Goal: Transaction & Acquisition: Purchase product/service

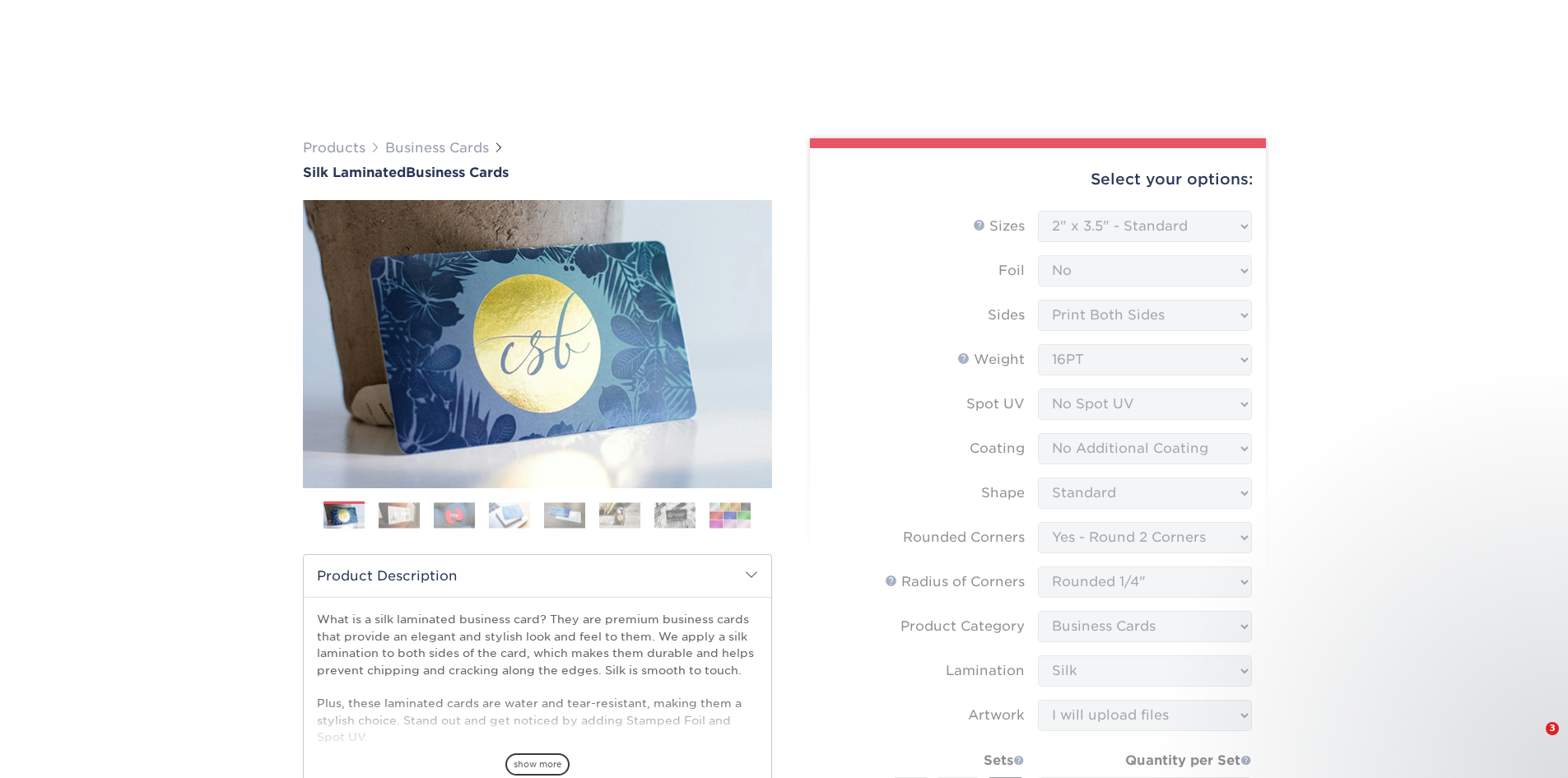
select select "2.00x3.50"
select select "76a3b848-63b4-4449-aad1-d9e81d5a60f5"
select select "479fbfe7-6a0c-4895-8c9a-81739b7486c9"
select select "3b5148f1-0588-4f88-a218-97bcfdce65c1"
select select "ccacb42f-45f7-42d3-bbd3-7c8421cf37f0"
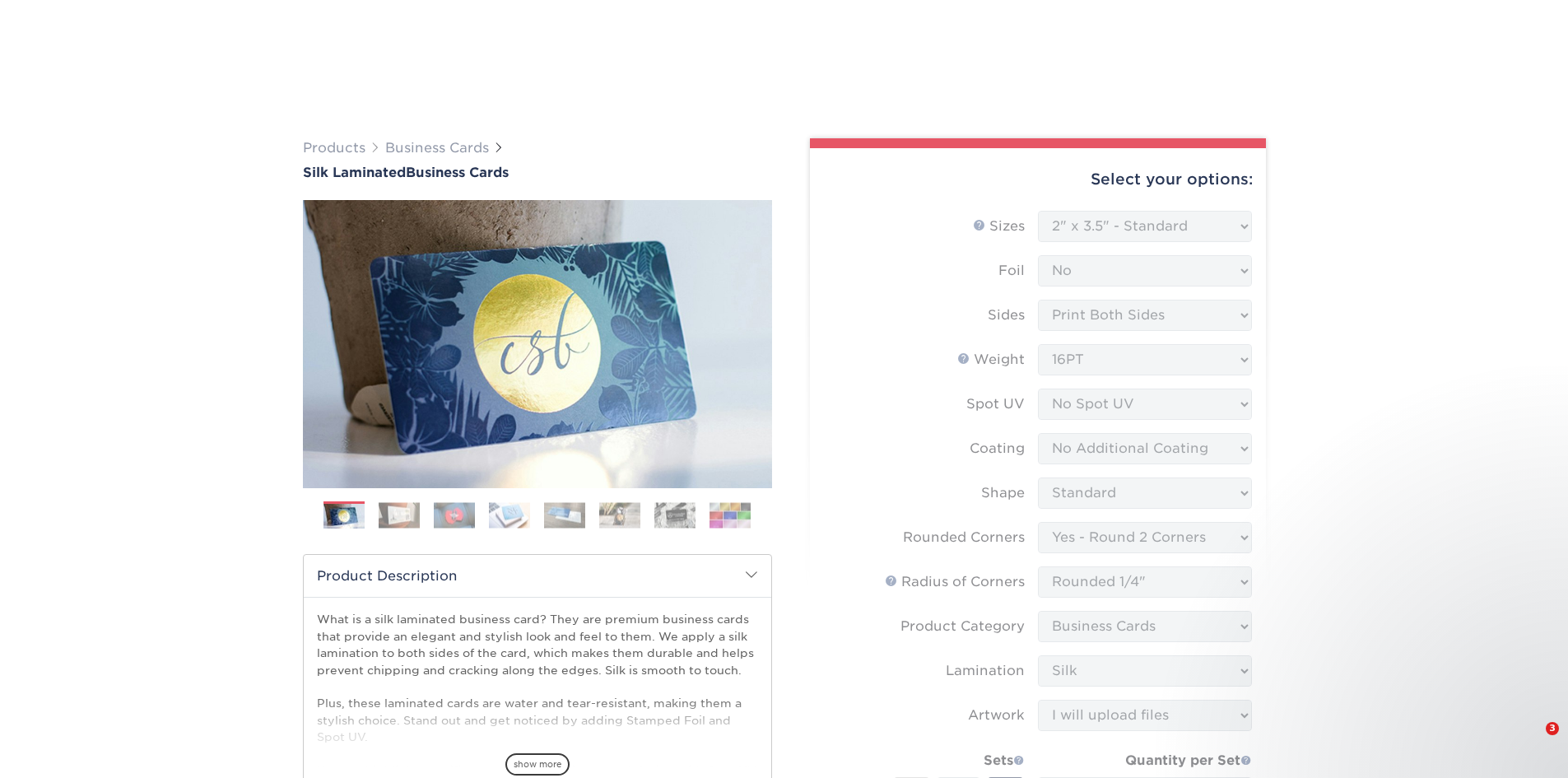
select select "upload"
select select "250* – $136.00"
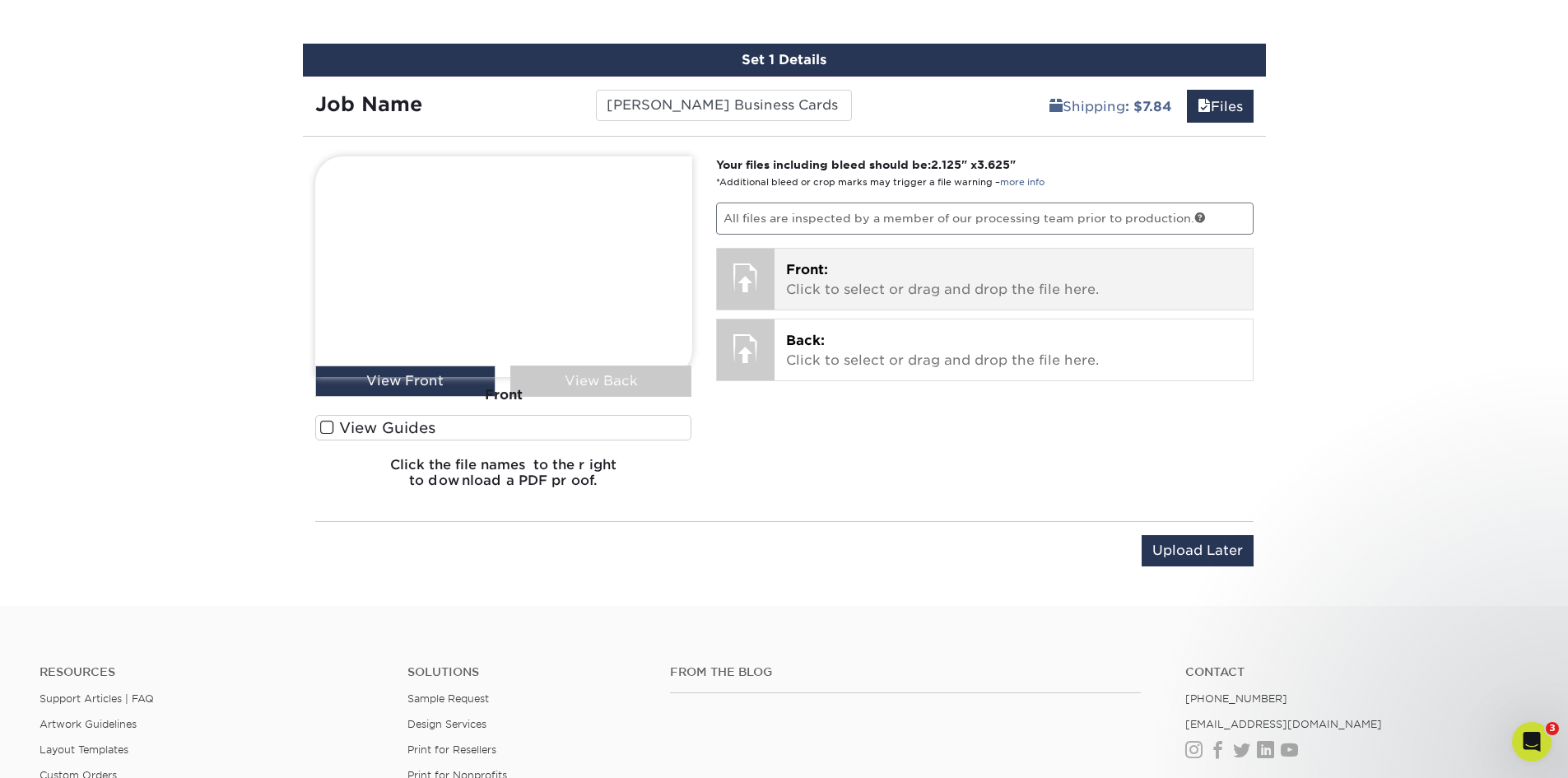
click at [950, 280] on p "Front: Click to select or drag and drop the file here." at bounding box center [1013, 280] width 455 height 40
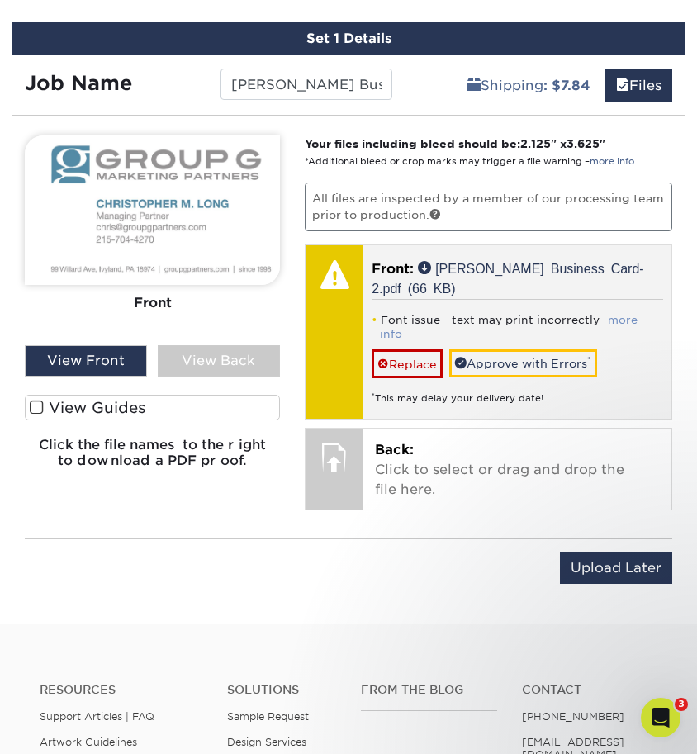
click at [627, 314] on link "more info" at bounding box center [509, 327] width 258 height 26
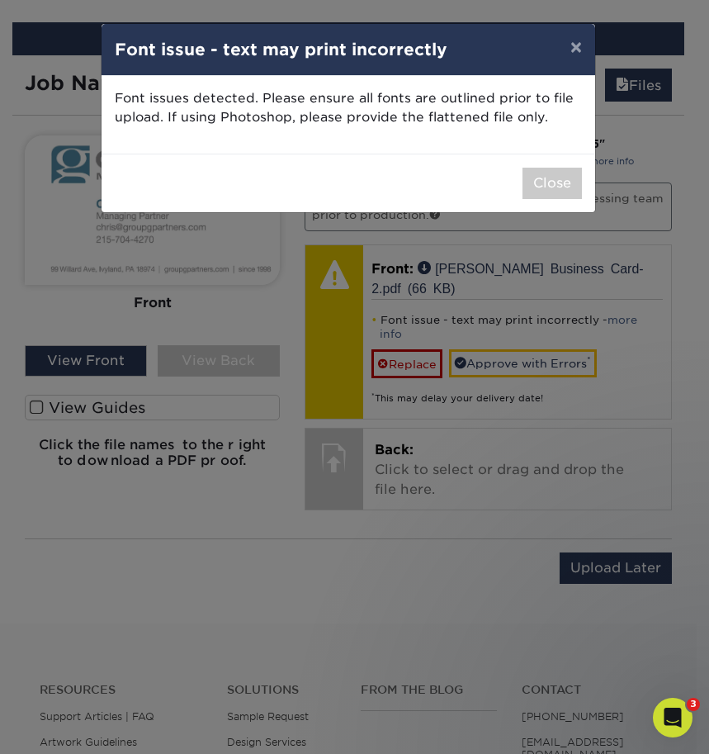
click at [256, 177] on div "Close" at bounding box center [349, 183] width 494 height 59
click at [556, 187] on button "Close" at bounding box center [551, 183] width 59 height 31
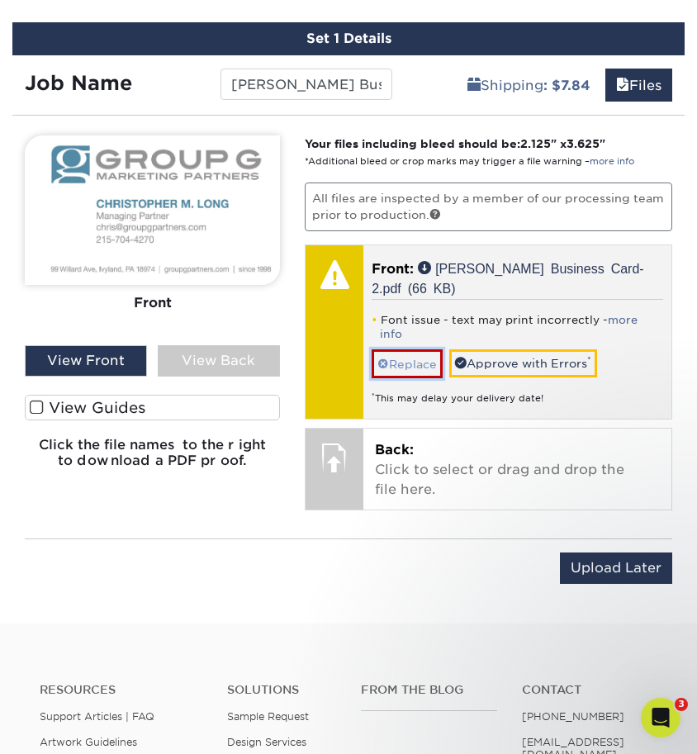
click at [421, 349] on link "Replace" at bounding box center [406, 363] width 71 height 29
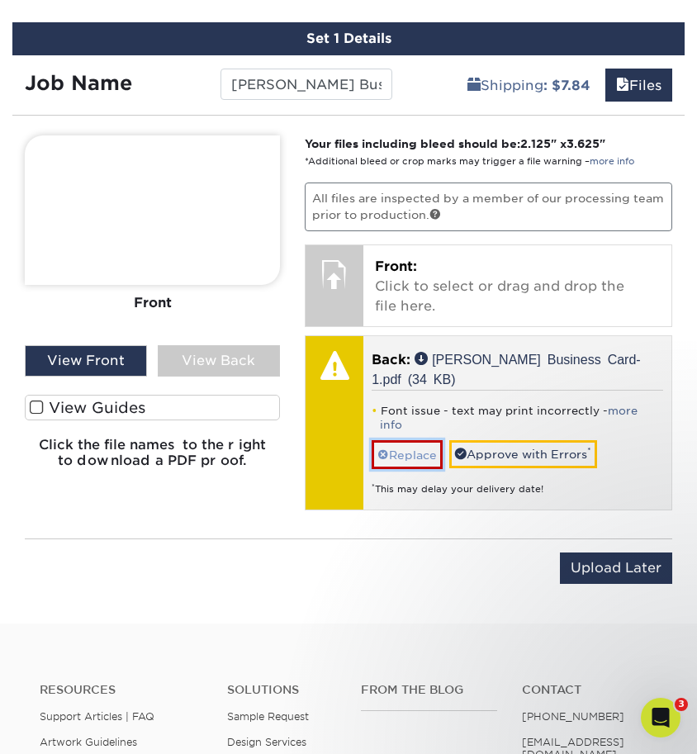
click at [398, 440] on link "Replace" at bounding box center [406, 454] width 71 height 29
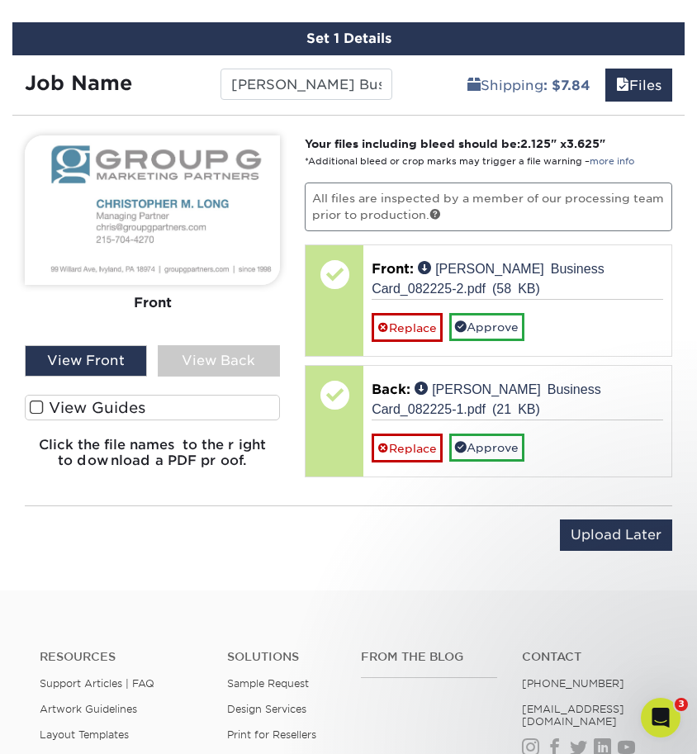
click at [191, 221] on img at bounding box center [152, 209] width 255 height 149
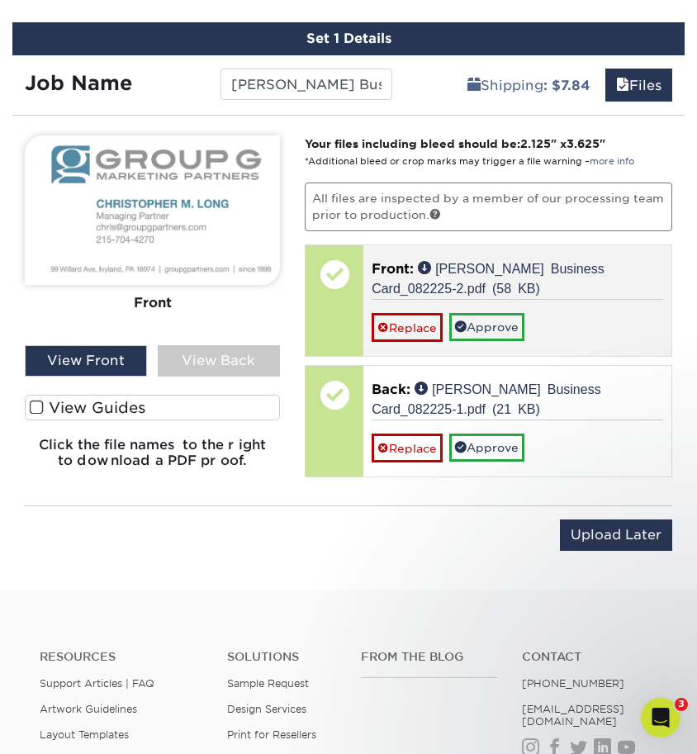
click at [597, 281] on p "Front: Chris Business Card_082225-2.pdf (58 KB)" at bounding box center [516, 279] width 291 height 40
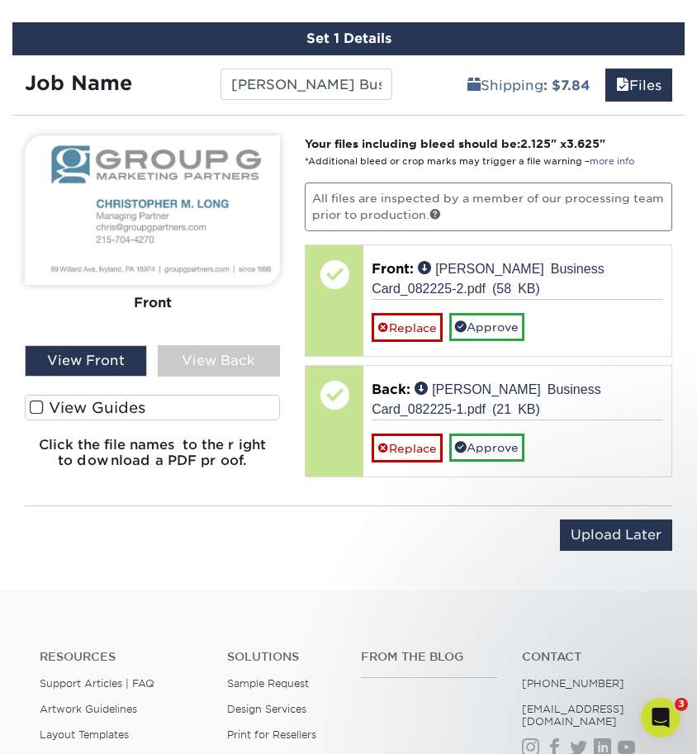
click at [115, 362] on div "View Front" at bounding box center [86, 360] width 122 height 31
click at [227, 362] on div "View Back" at bounding box center [219, 360] width 122 height 31
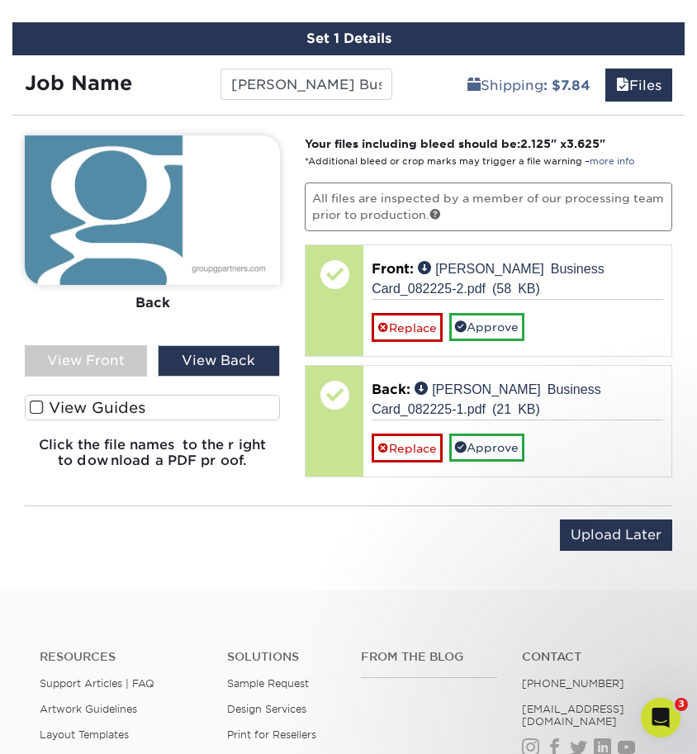
click at [92, 364] on div "View Front" at bounding box center [86, 360] width 122 height 31
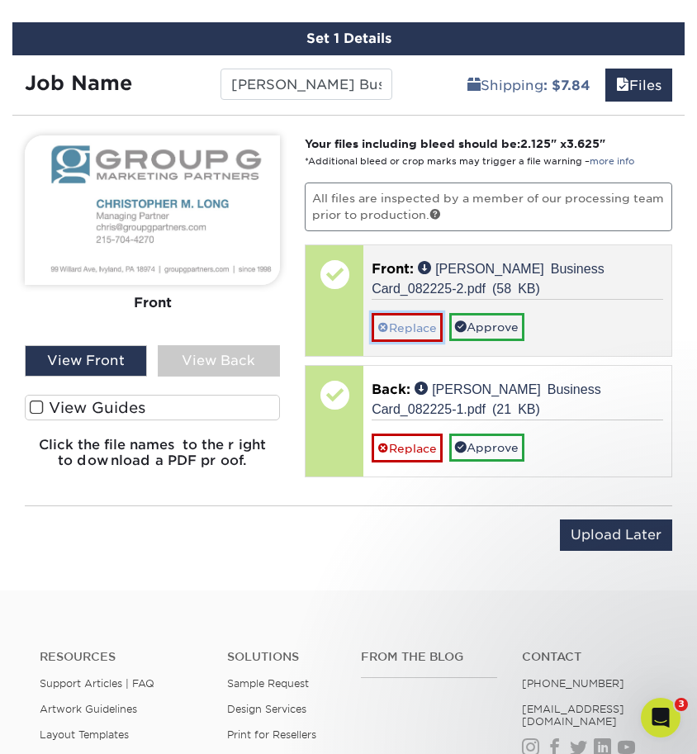
click at [398, 317] on link "Replace" at bounding box center [406, 327] width 71 height 29
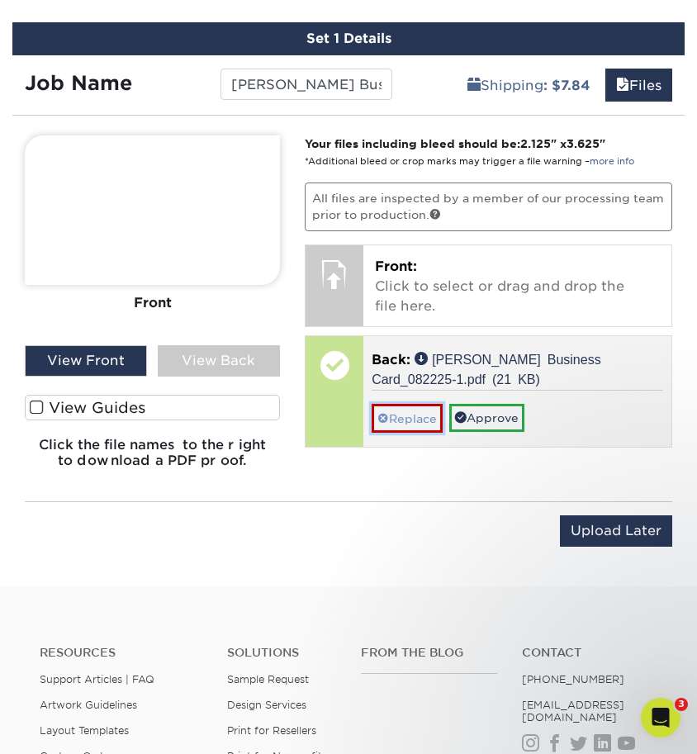
click at [389, 421] on link "Replace" at bounding box center [406, 418] width 71 height 29
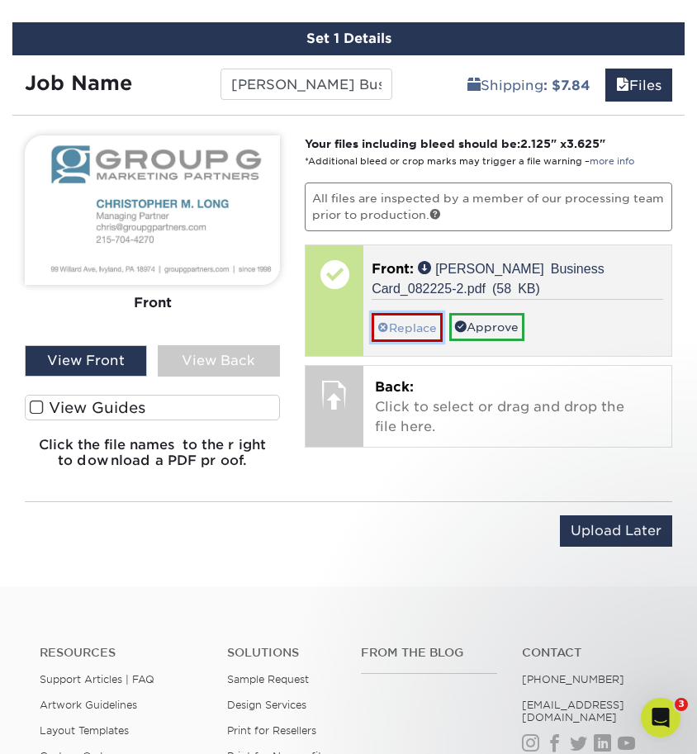
click at [424, 334] on link "Replace" at bounding box center [406, 327] width 71 height 29
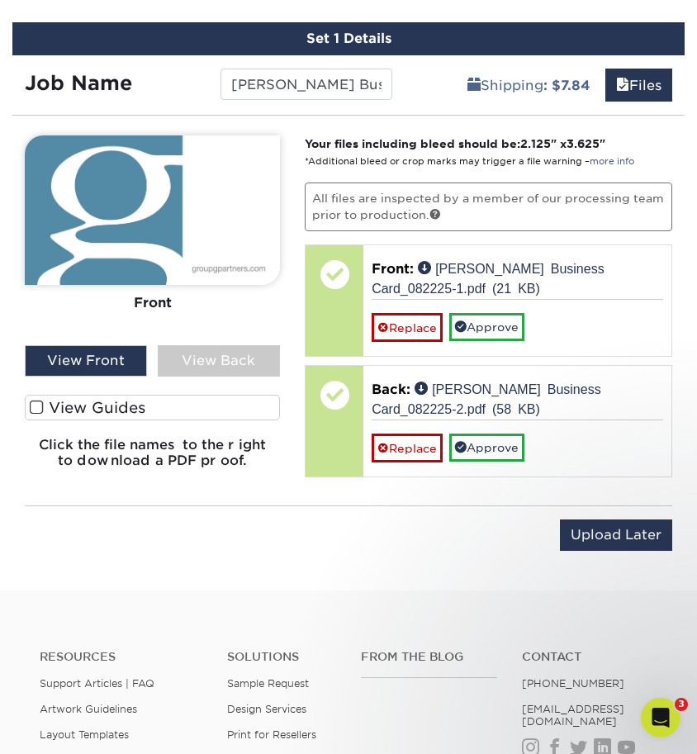
click at [211, 367] on div "View Back" at bounding box center [219, 360] width 122 height 31
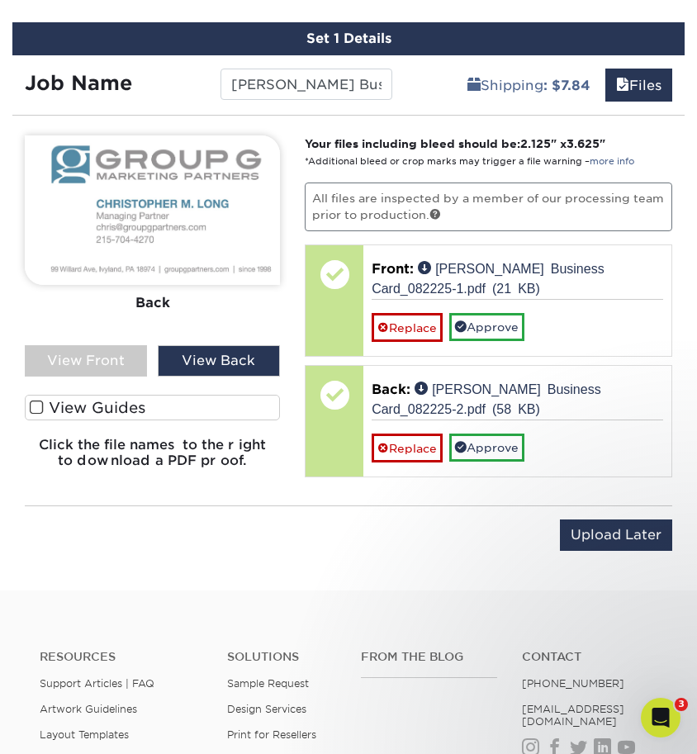
click at [248, 353] on div "View Back" at bounding box center [219, 360] width 122 height 31
click at [99, 364] on div "View Front" at bounding box center [86, 360] width 122 height 31
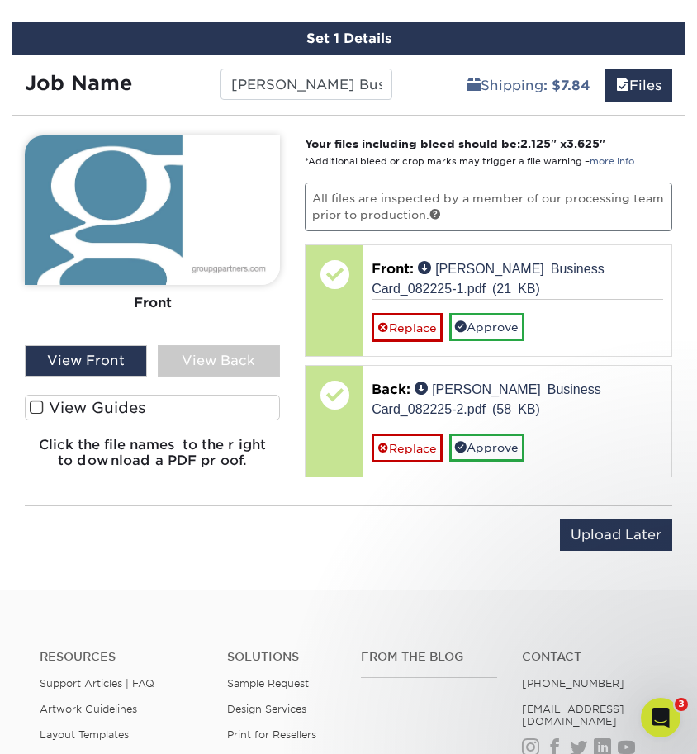
click at [86, 365] on div "View Front" at bounding box center [86, 360] width 122 height 31
click at [182, 357] on div "View Back" at bounding box center [219, 360] width 122 height 31
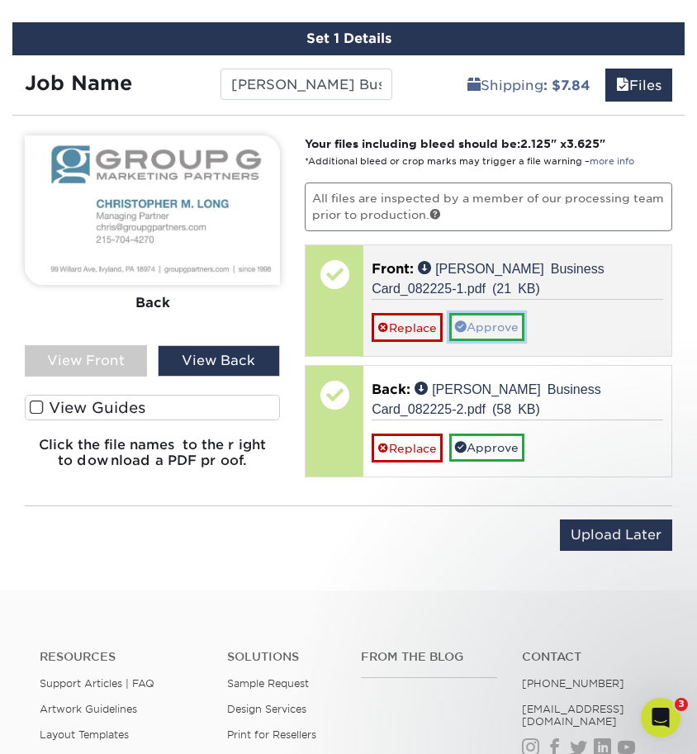
click at [505, 331] on link "Approve" at bounding box center [486, 327] width 75 height 28
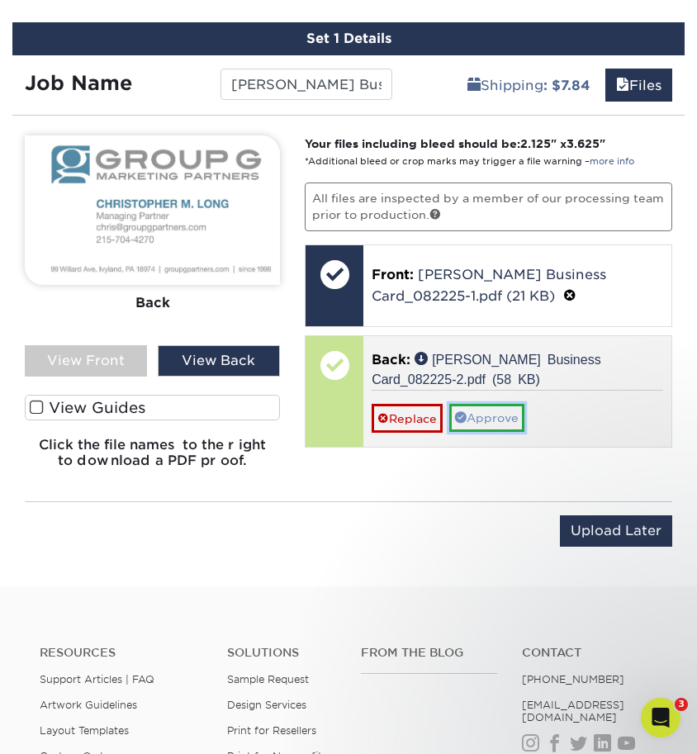
click at [494, 414] on link "Approve" at bounding box center [486, 418] width 75 height 28
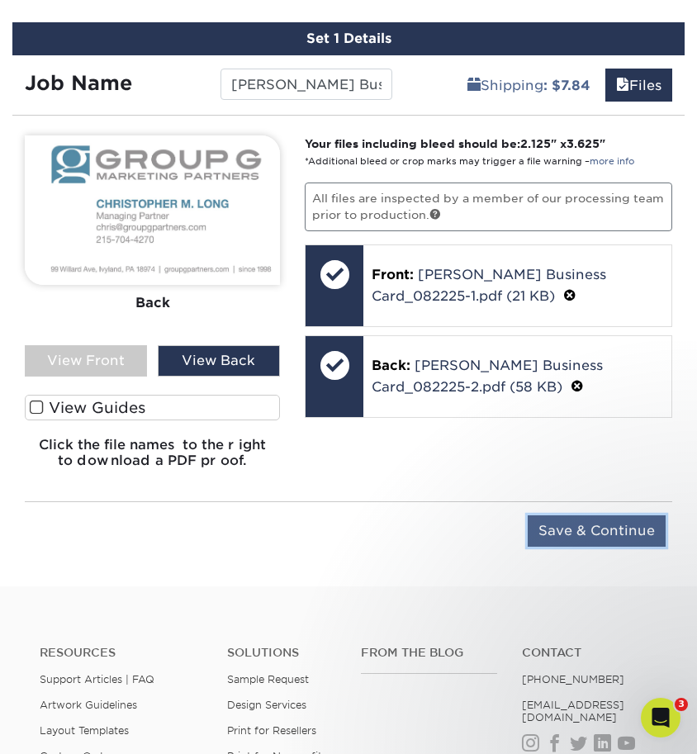
click at [583, 532] on input "Save & Continue" at bounding box center [596, 530] width 138 height 31
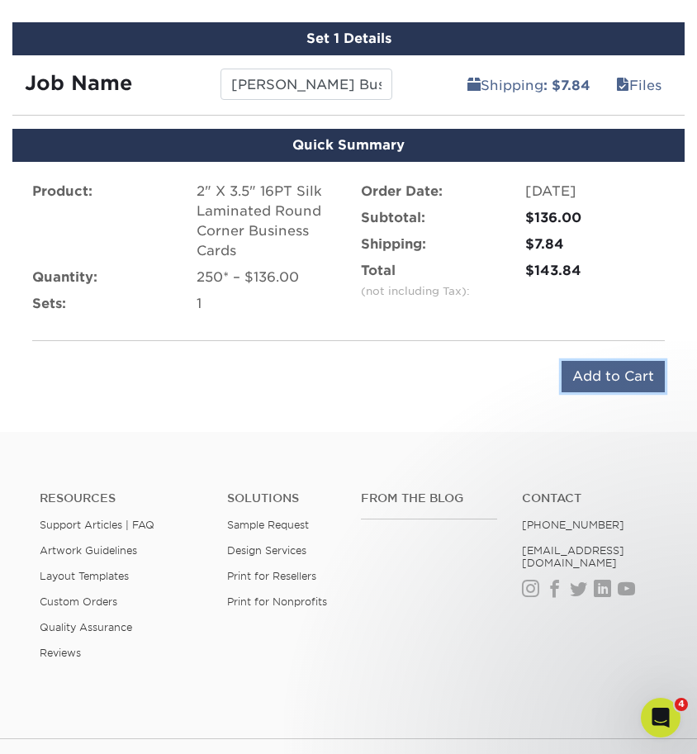
click at [608, 376] on input "Add to Cart" at bounding box center [612, 376] width 103 height 31
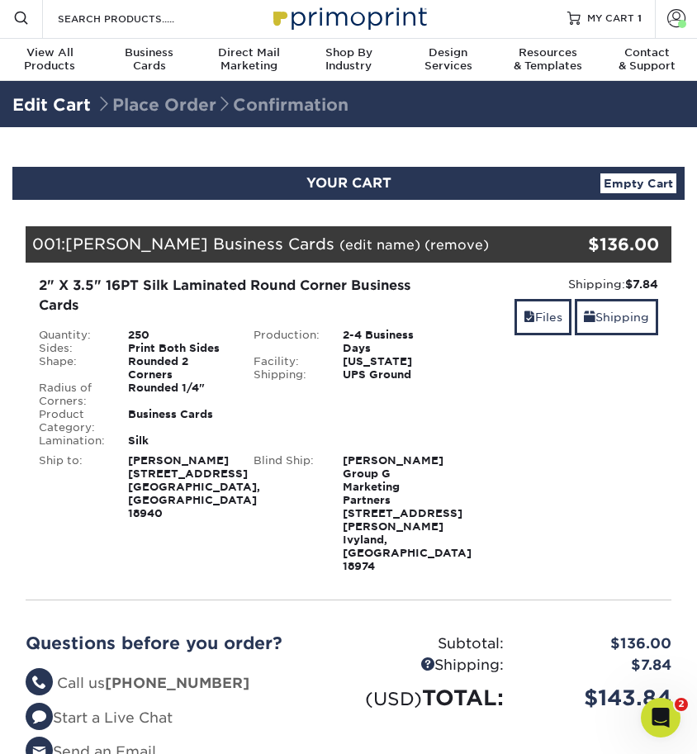
scroll to position [83, 0]
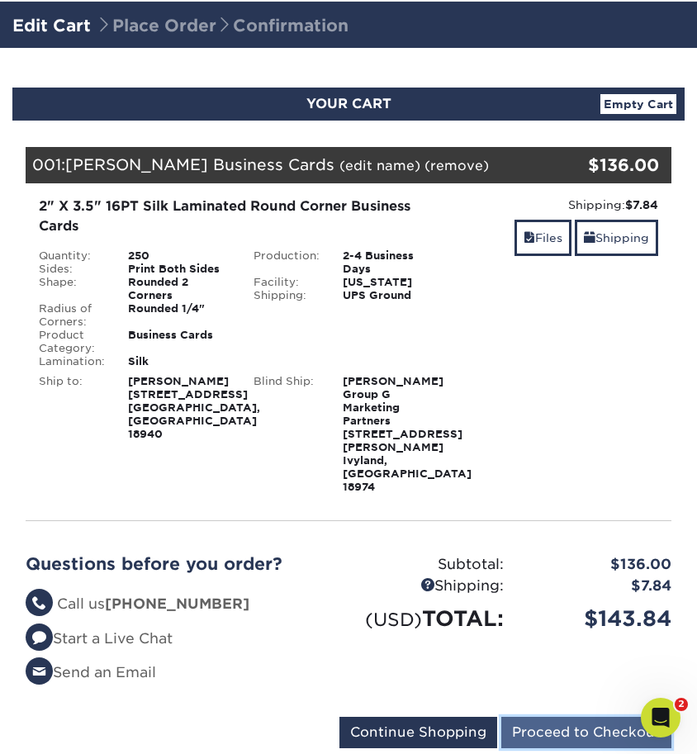
click at [560, 716] on input "Proceed to Checkout" at bounding box center [586, 731] width 170 height 31
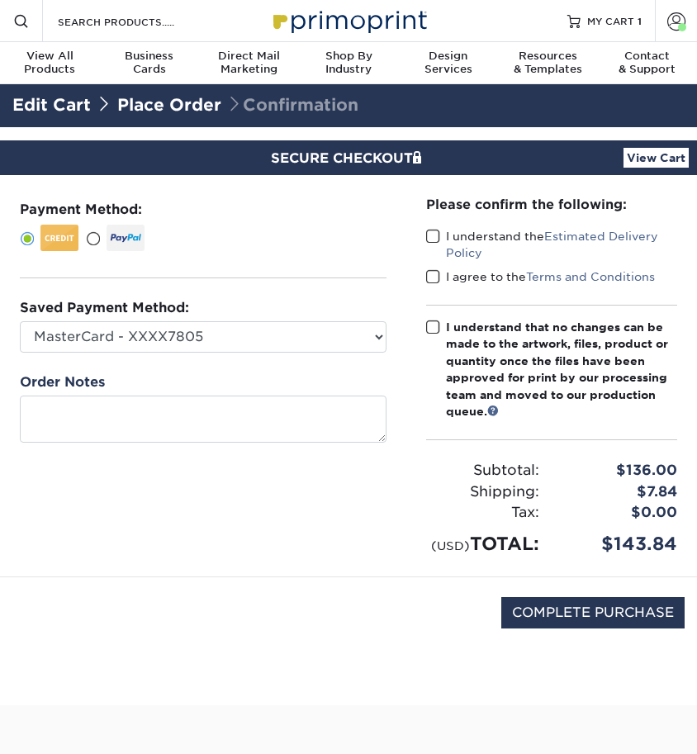
click at [449, 229] on label "I understand the Estimated Delivery Policy" at bounding box center [551, 245] width 251 height 34
click at [0, 0] on input "I understand the Estimated Delivery Policy" at bounding box center [0, 0] width 0 height 0
click at [434, 276] on span at bounding box center [433, 277] width 14 height 16
click at [0, 0] on input "I agree to the Terms and Conditions" at bounding box center [0, 0] width 0 height 0
click at [432, 332] on span at bounding box center [433, 327] width 14 height 16
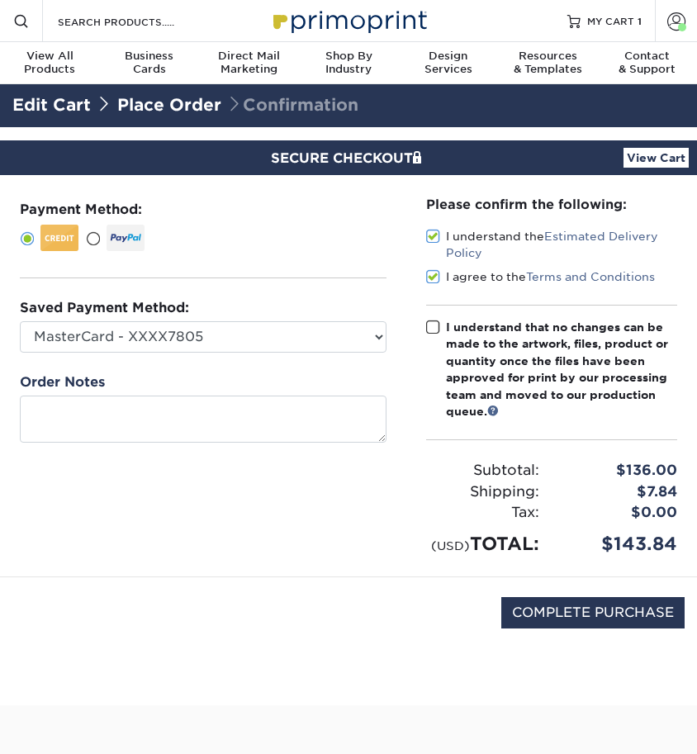
click at [0, 0] on input "I understand that no changes can be made to the artwork, files, product or quan…" at bounding box center [0, 0] width 0 height 0
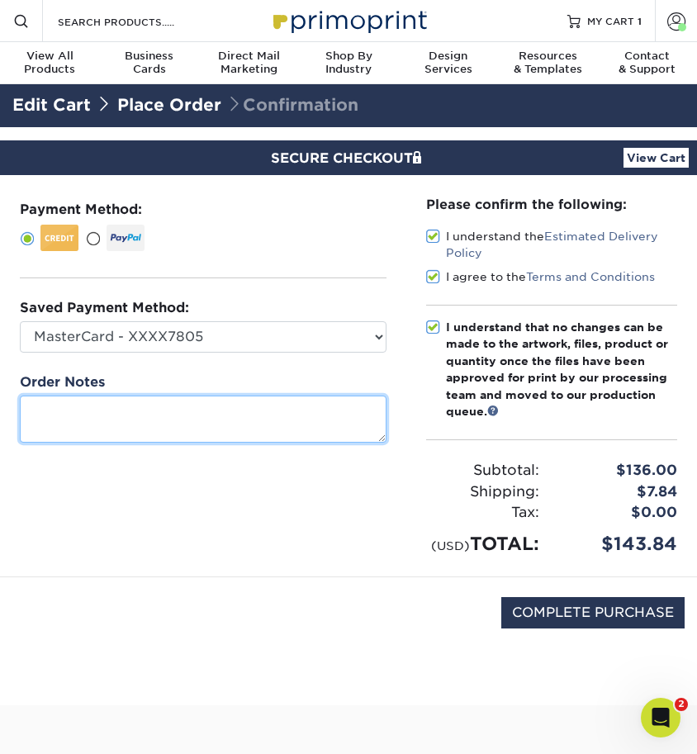
click at [71, 407] on textarea at bounding box center [203, 418] width 366 height 47
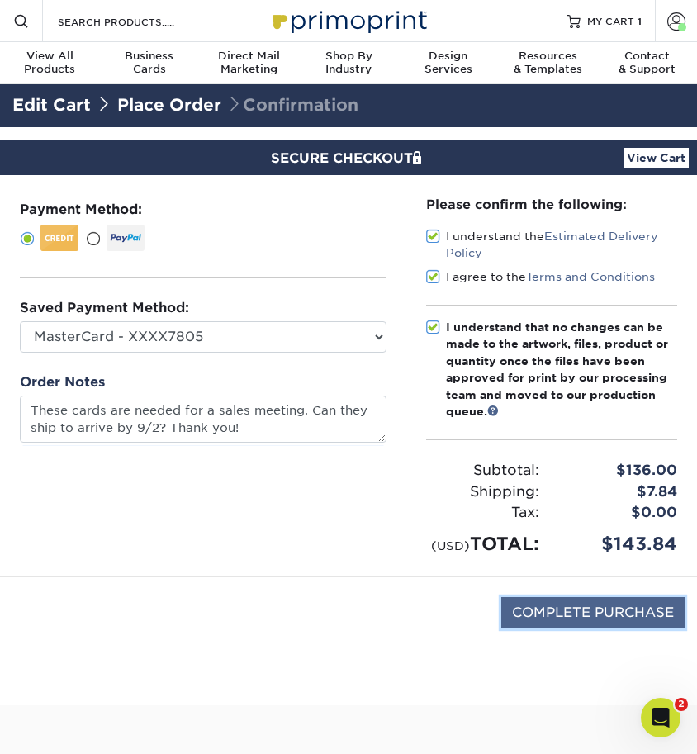
type textarea "These cards are needed for a sales meeting. Can they ship to arrive by 92? Than…"
click at [555, 605] on input "COMPLETE PURCHASE" at bounding box center [592, 612] width 183 height 31
type input "PROCESSING, PLEASE WAIT..."
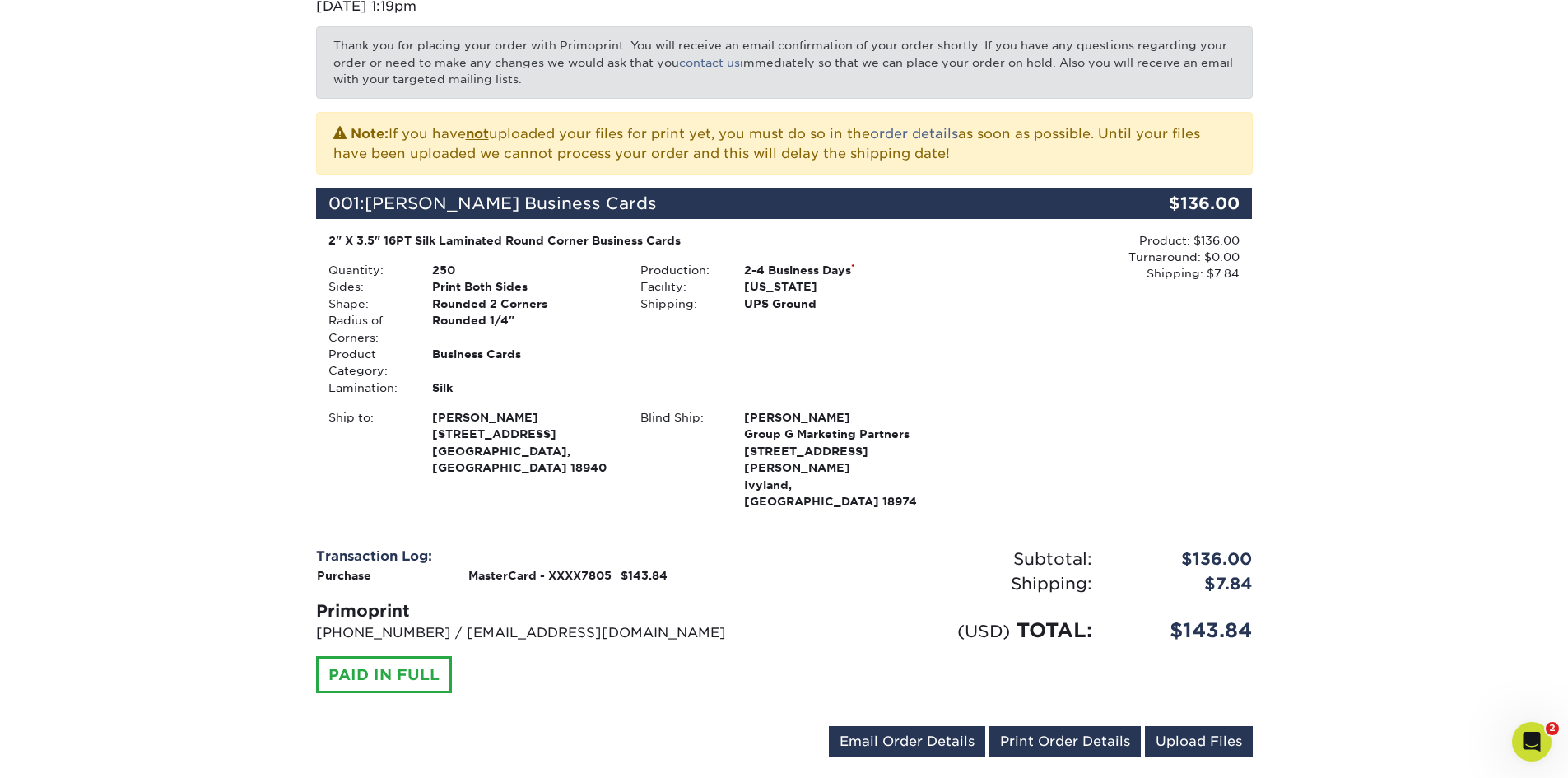
scroll to position [494, 0]
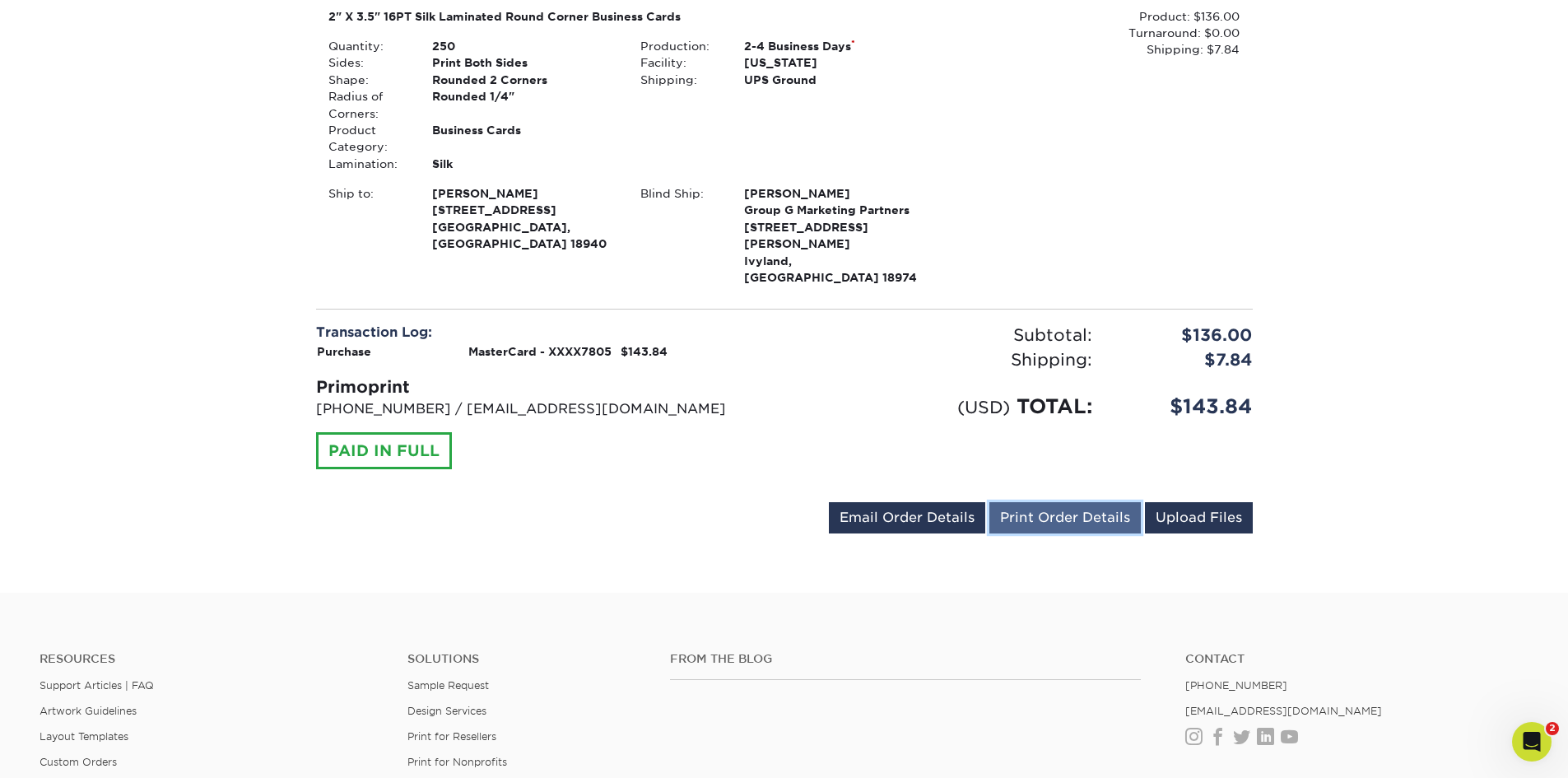
click at [694, 502] on link "Print Order Details" at bounding box center [1065, 517] width 152 height 31
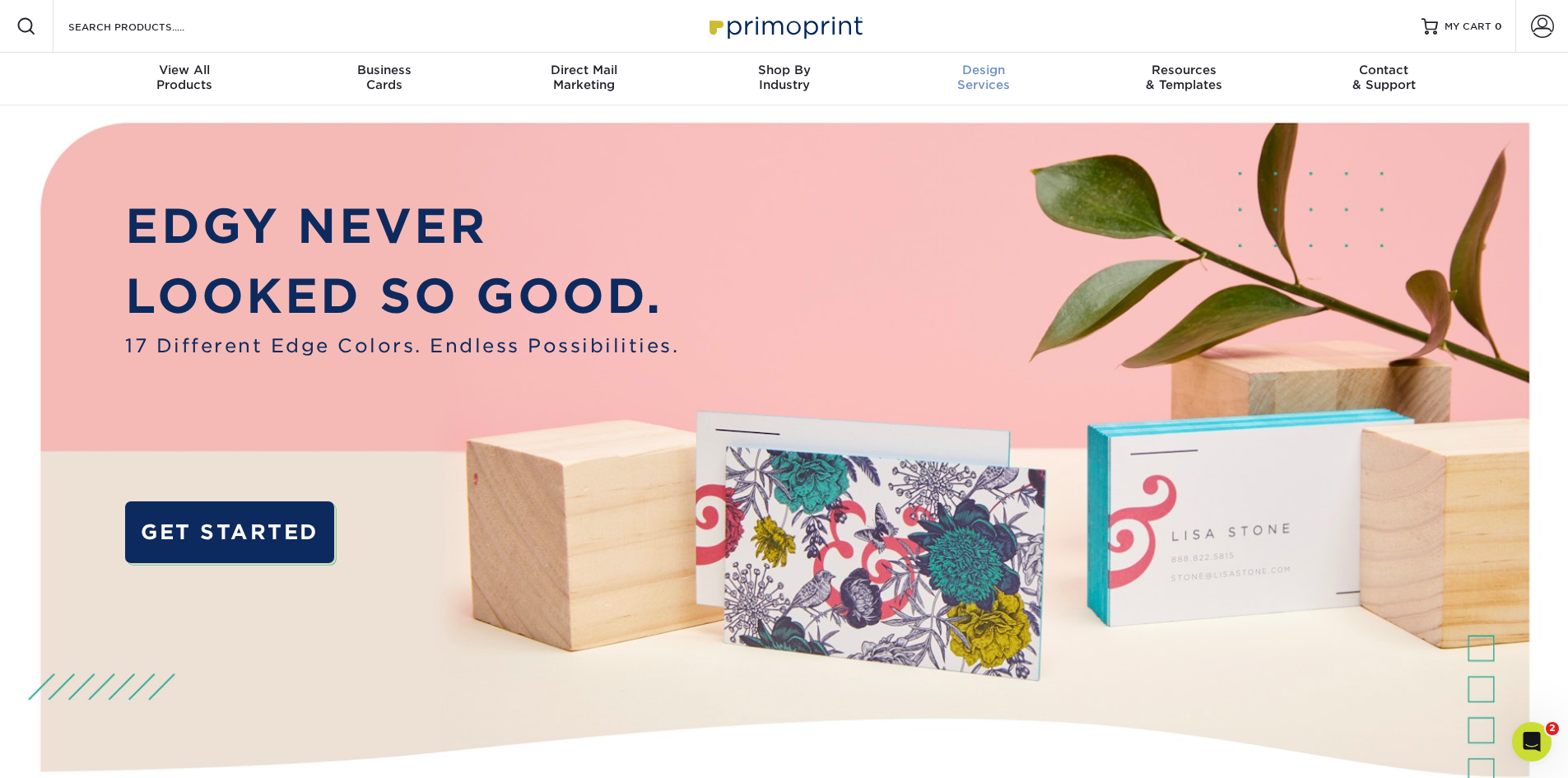
click at [887, 105] on link "Design Services" at bounding box center [983, 79] width 200 height 53
